Goal: Task Accomplishment & Management: Complete application form

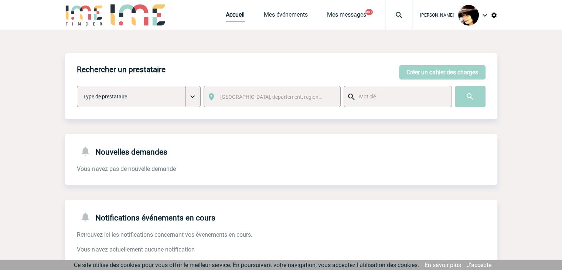
click at [228, 12] on link "Accueil" at bounding box center [235, 16] width 19 height 10
drag, startPoint x: 230, startPoint y: 14, endPoint x: 223, endPoint y: 14, distance: 6.3
click at [229, 14] on link "Accueil" at bounding box center [235, 16] width 19 height 10
click at [436, 72] on button "Créer un cahier des charges" at bounding box center [442, 72] width 86 height 14
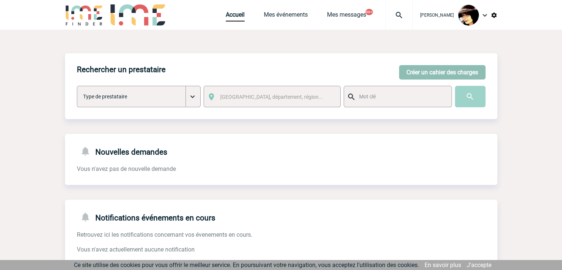
click at [436, 72] on button "Créer un cahier des charges" at bounding box center [442, 72] width 86 height 14
click at [436, 72] on body "Rachel SABOUREAU Accueil Mes événements 99+" at bounding box center [281, 226] width 562 height 453
click at [364, 72] on div at bounding box center [182, 87] width 364 height 175
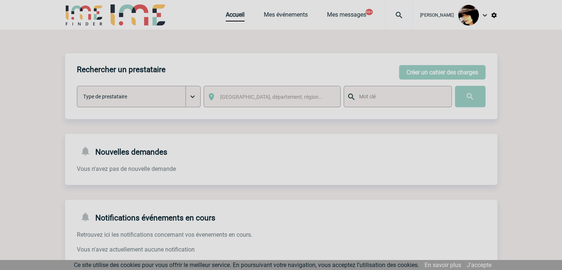
click at [436, 72] on div at bounding box center [281, 135] width 562 height 270
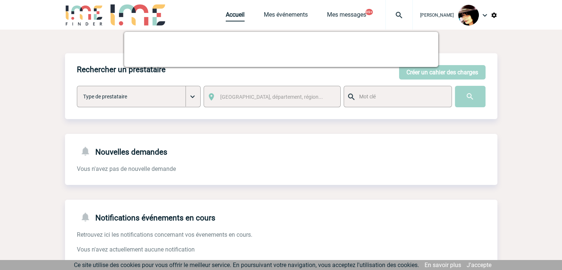
click at [226, 15] on link "Accueil" at bounding box center [235, 16] width 19 height 10
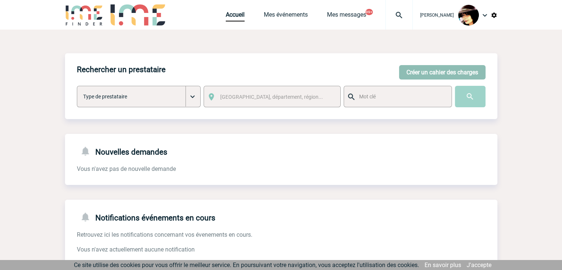
click at [430, 66] on button "Créer un cahier des charges" at bounding box center [442, 72] width 86 height 14
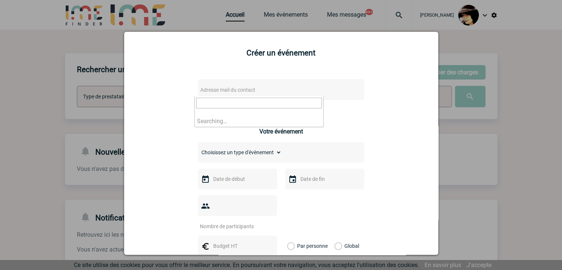
click at [244, 88] on span "Adresse mail du contact" at bounding box center [227, 90] width 55 height 6
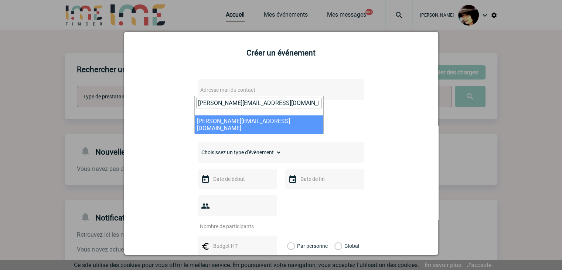
type input "isabelle.ottaviani@abeille-assurances.fr"
select select "132560"
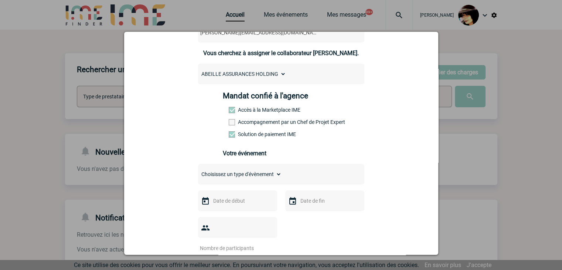
scroll to position [74, 0]
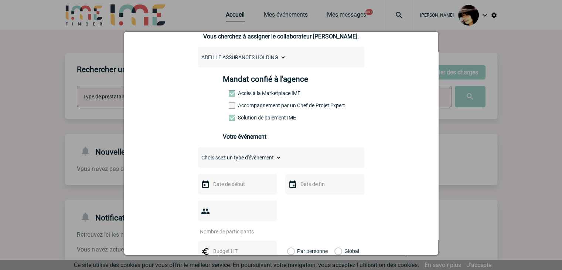
click at [219, 157] on select "Choisissez un type d'évènement Séminaire avec nuitée Séminaire sans nuitée Repa…" at bounding box center [240, 157] width 84 height 10
click at [247, 157] on select "Choisissez un type d'évènement Séminaire avec nuitée Séminaire sans nuitée Repa…" at bounding box center [240, 157] width 84 height 10
select select "2"
click at [198, 154] on select "Choisissez un type d'évènement Séminaire avec nuitée Séminaire sans nuitée Repa…" at bounding box center [240, 157] width 84 height 10
click at [221, 185] on input "text" at bounding box center [236, 184] width 51 height 10
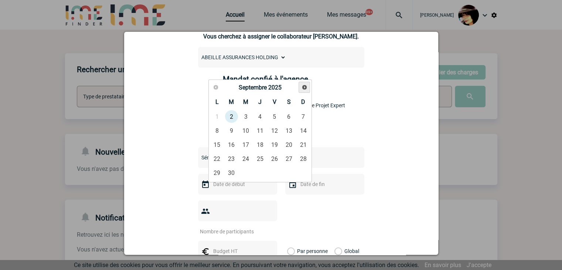
click at [305, 86] on span "Suivant" at bounding box center [305, 87] width 6 height 6
click at [258, 119] on link "4" at bounding box center [260, 116] width 14 height 13
type input "04-12-2025"
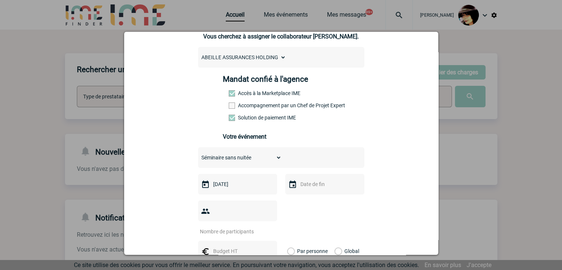
click at [220, 227] on input "number" at bounding box center [232, 232] width 69 height 10
type input "32"
click at [231, 246] on input "text" at bounding box center [236, 251] width 51 height 10
type input "2739"
click at [334, 241] on label "Global" at bounding box center [336, 251] width 5 height 21
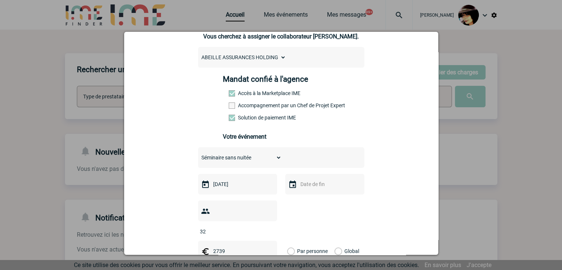
click at [0, 0] on input "Global" at bounding box center [0, 0] width 0 height 0
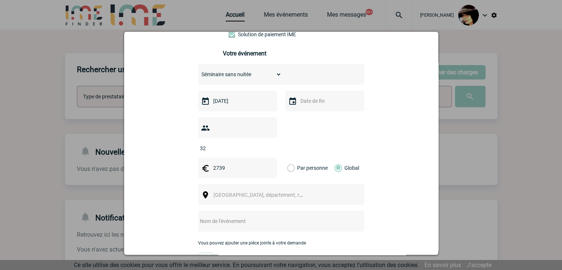
scroll to position [185, 0]
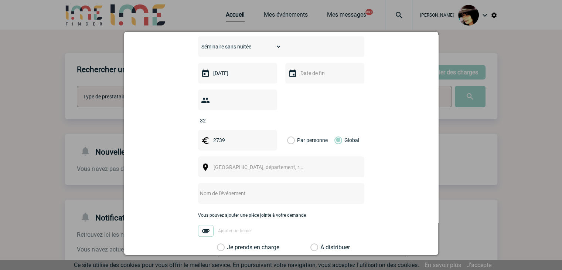
click at [216, 164] on span "[GEOGRAPHIC_DATA], département, région..." at bounding box center [265, 167] width 103 height 6
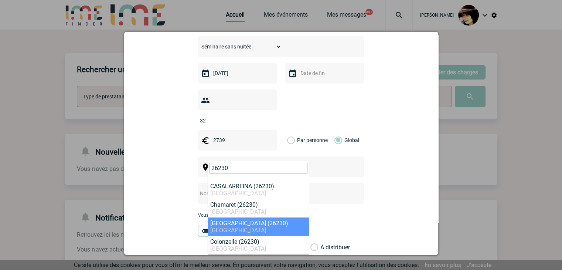
type input "26230"
select select "35091"
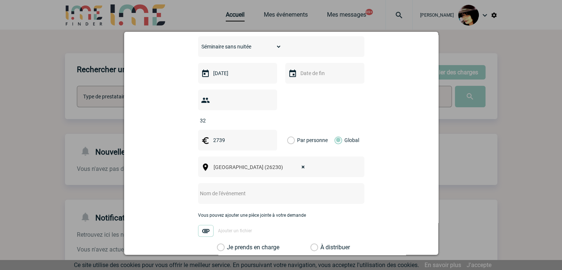
click at [214, 188] on input "text" at bounding box center [271, 193] width 147 height 10
click at [264, 188] on input "CENTRALISATION -" at bounding box center [271, 193] width 147 height 10
paste input "SEMINAIRE DES 4 et 5 DECEMBRES 2025 - GRIGNAN (26)"
type input "CENTRALISATION - SEMINAIRE DES 4 et 5 DECEMBRES 2025 - GRIGNAN (26)"
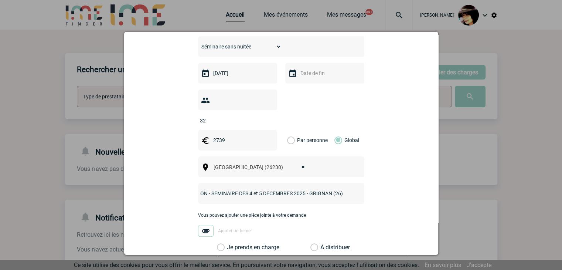
click at [312, 244] on label "À distribuer" at bounding box center [314, 247] width 8 height 7
click at [0, 0] on input "À distribuer" at bounding box center [0, 0] width 0 height 0
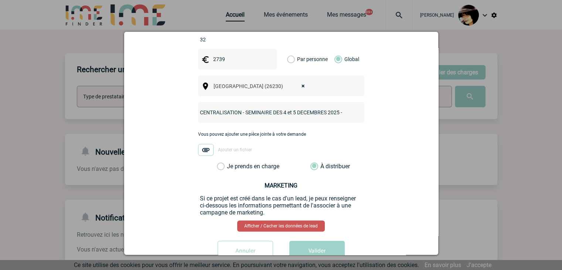
scroll to position [278, 0]
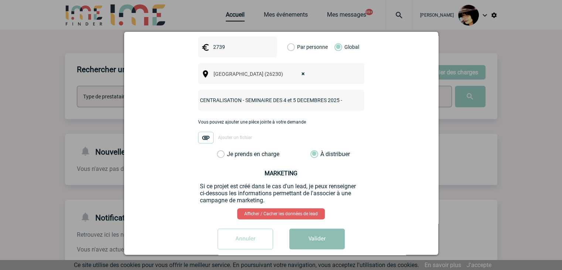
click at [311, 228] on button "Valider" at bounding box center [316, 238] width 55 height 21
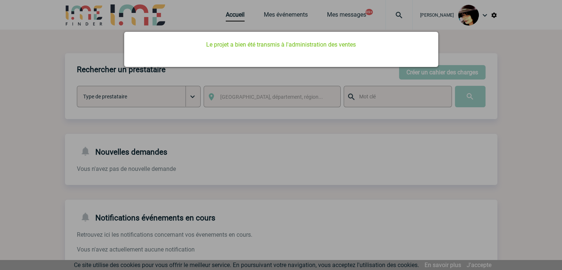
scroll to position [0, 0]
drag, startPoint x: 273, startPoint y: 153, endPoint x: 244, endPoint y: 40, distance: 116.1
click at [273, 153] on div at bounding box center [281, 135] width 562 height 270
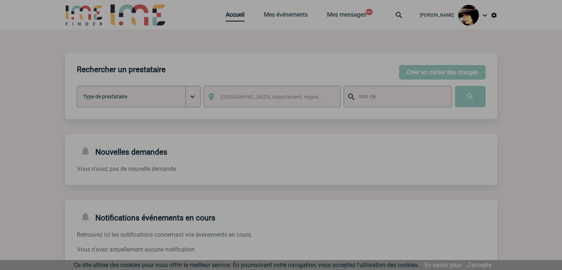
click at [228, 19] on div at bounding box center [281, 135] width 562 height 270
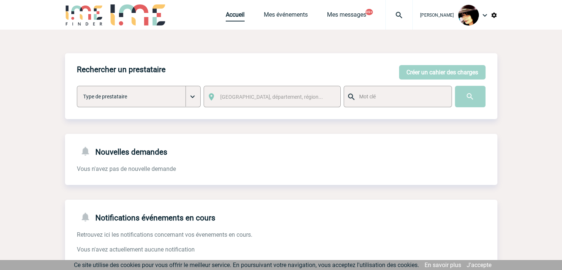
click at [226, 12] on link "Accueil" at bounding box center [235, 16] width 19 height 10
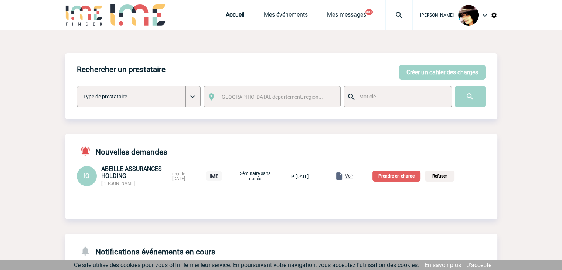
click at [353, 176] on span "Voir" at bounding box center [349, 175] width 8 height 5
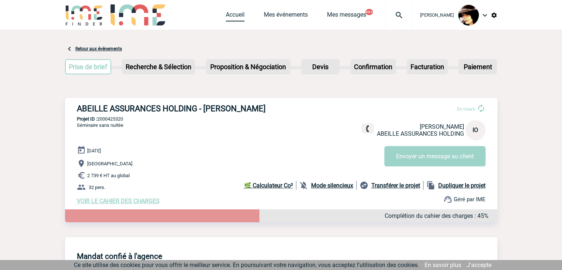
click at [237, 16] on link "Accueil" at bounding box center [235, 16] width 19 height 10
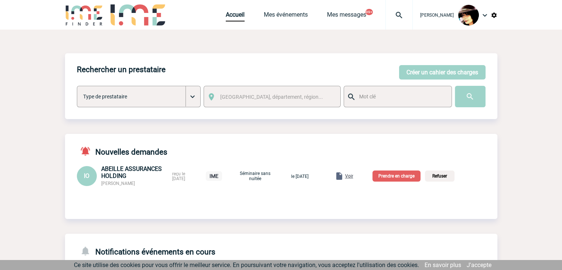
click at [404, 175] on p "Prendre en charge" at bounding box center [397, 175] width 48 height 11
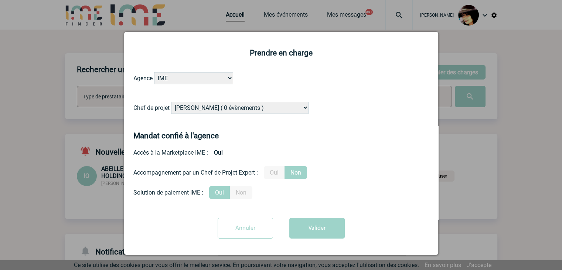
drag, startPoint x: 226, startPoint y: 108, endPoint x: 231, endPoint y: 101, distance: 8.6
click at [226, 108] on select "Alizée VERLAGUET ( 0 évènements ) Anne GIRAUD ( 1196 évènements ) Anne-François…" at bounding box center [239, 108] width 137 height 12
select select "131234"
drag, startPoint x: 237, startPoint y: 105, endPoint x: 268, endPoint y: 133, distance: 41.9
click at [237, 106] on select "Alizée VERLAGUET ( 0 évènements ) Anne GIRAUD ( 1196 évènements ) Anne-François…" at bounding box center [239, 108] width 137 height 12
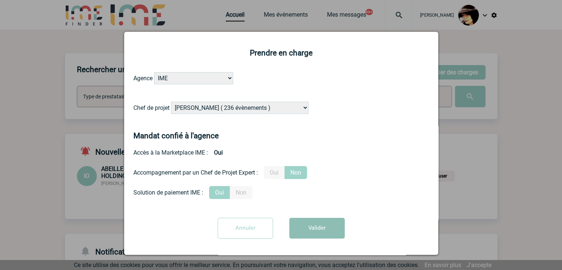
click at [310, 231] on button "Valider" at bounding box center [316, 228] width 55 height 21
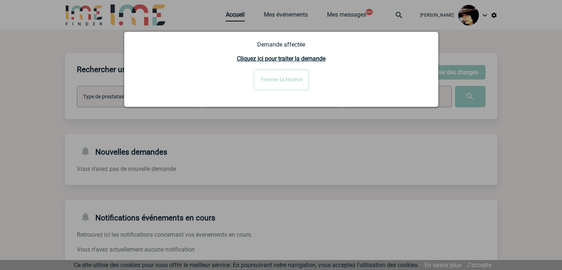
click at [279, 82] on input "Fermer la fenêtre" at bounding box center [281, 79] width 55 height 21
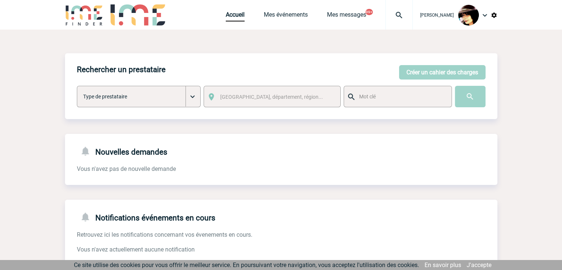
click at [396, 17] on img at bounding box center [399, 15] width 27 height 9
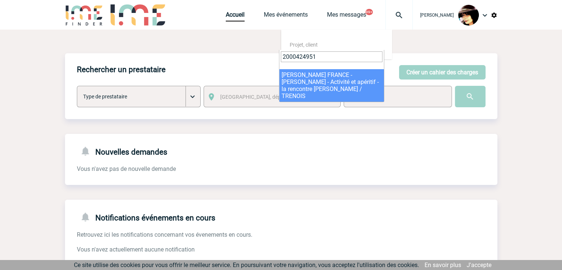
type input "2000424951"
select select "24452"
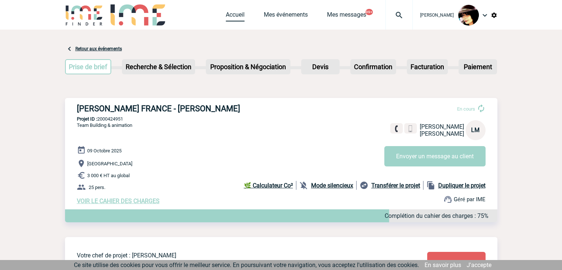
click at [226, 14] on link "Accueil" at bounding box center [235, 16] width 19 height 10
